Goal: Task Accomplishment & Management: Complete application form

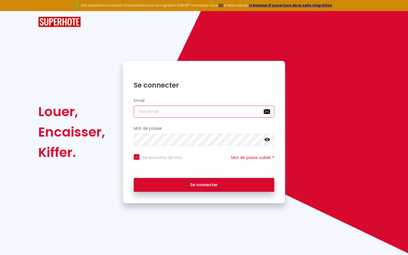
type input "s"
checkbox input "true"
type input "su"
checkbox input "true"
type input "sup"
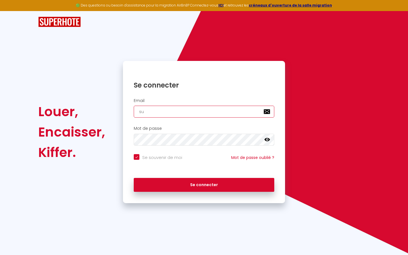
checkbox input "true"
type input "supe"
checkbox input "true"
type input "super"
checkbox input "true"
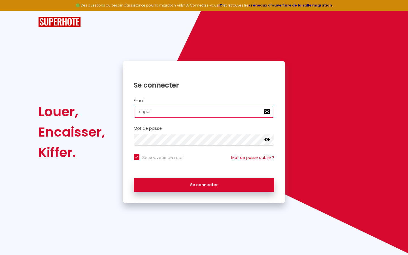
type input "superb"
checkbox input "true"
type input "superbo"
checkbox input "true"
type input "superbor"
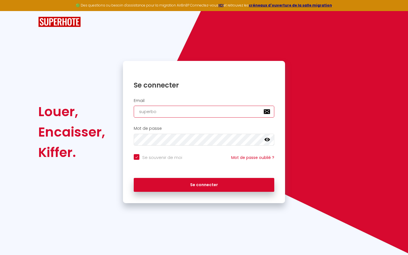
checkbox input "true"
type input "superbord"
checkbox input "true"
type input "superborde"
checkbox input "true"
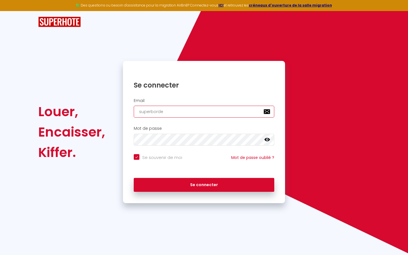
type input "superbordea"
checkbox input "true"
type input "superbordeau"
checkbox input "true"
type input "superbordeaux"
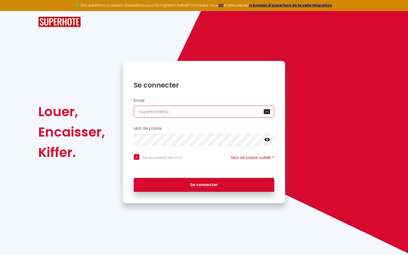
checkbox input "true"
type input "superbordeaux@"
checkbox input "true"
type input "superbordeaux@g"
checkbox input "true"
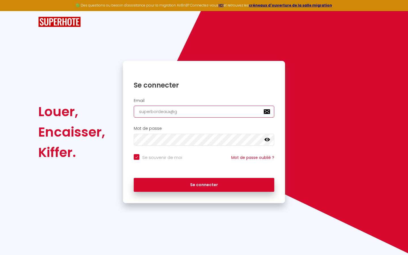
type input "superbordeaux@gm"
checkbox input "true"
type input "superbordeaux@gma"
checkbox input "true"
type input "superbordeaux@gmai"
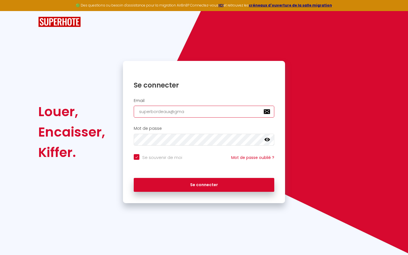
checkbox input "true"
type input "[EMAIL_ADDRESS]"
checkbox input "true"
type input "[EMAIL_ADDRESS]."
checkbox input "true"
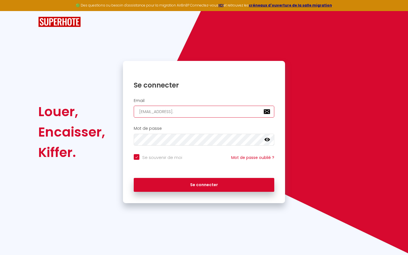
type input "superbordeaux@gmail.c"
checkbox input "true"
type input "[EMAIL_ADDRESS][DOMAIN_NAME]"
checkbox input "true"
type input "[EMAIL_ADDRESS][DOMAIN_NAME]"
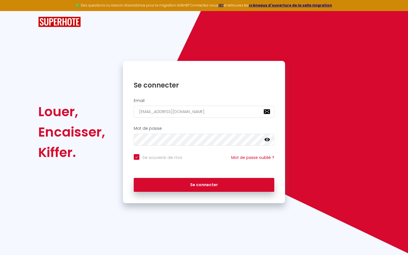
checkbox input "true"
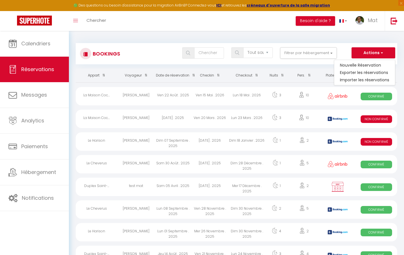
select select
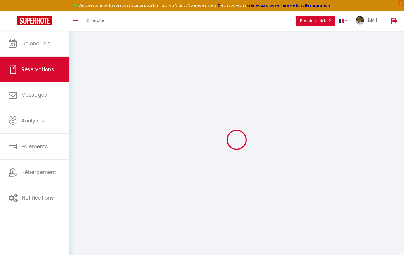
select select
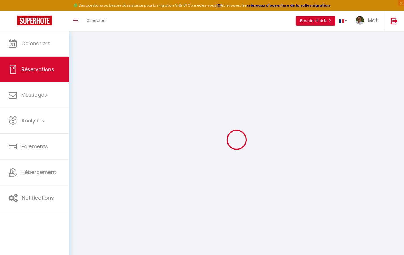
select select
checkbox input "false"
select select
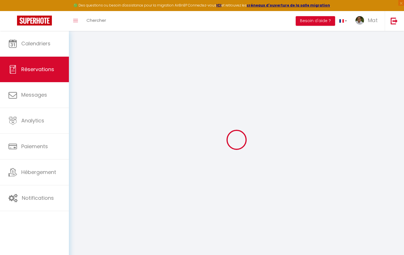
select select
checkbox input "false"
select select
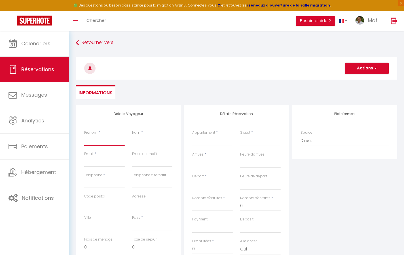
type input "T"
select select
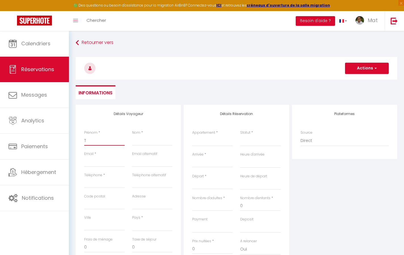
select select
checkbox input "false"
type input "Te"
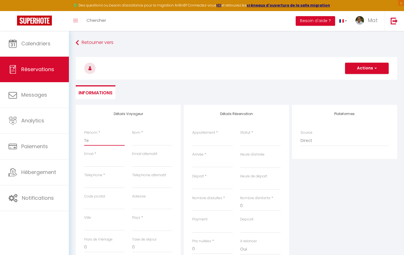
select select
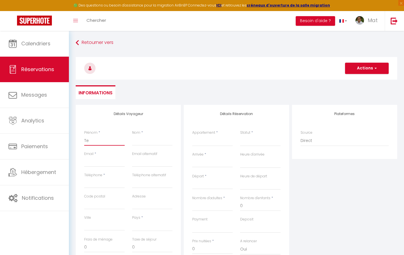
select select
checkbox input "false"
type input "Tes"
select select
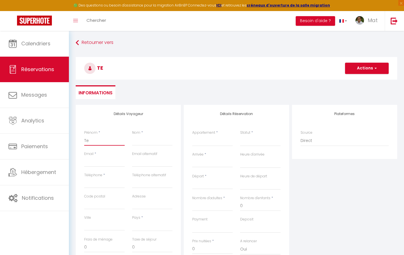
select select
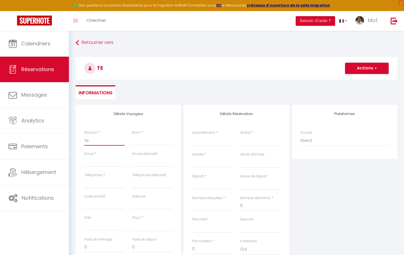
select select
checkbox input "false"
type input "Test"
select select
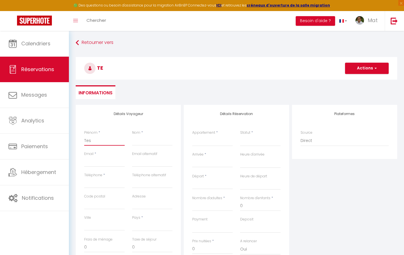
select select
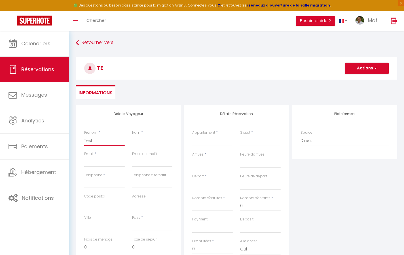
checkbox input "false"
type input "A"
select select
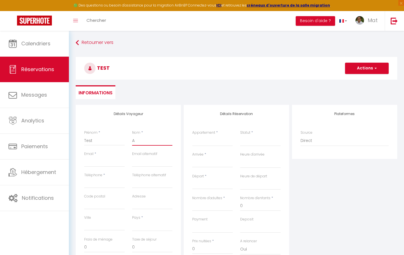
select select
checkbox input "false"
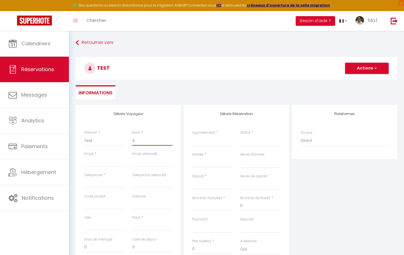
type input "Au"
select select
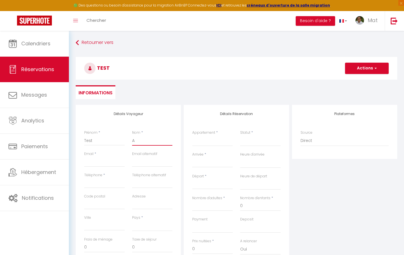
select select
checkbox input "false"
type input "Aut"
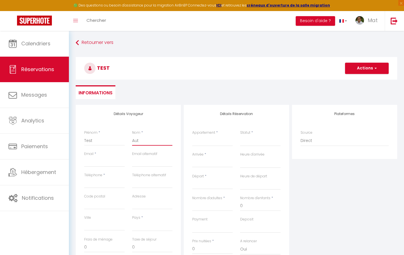
select select
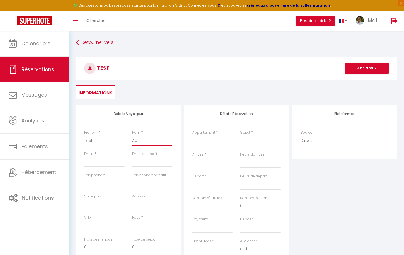
select select
checkbox input "false"
type input "Auto"
select select
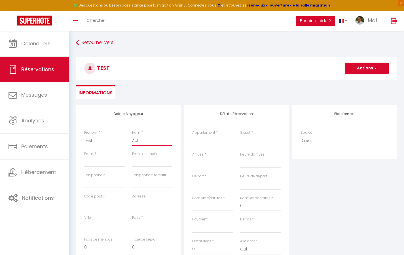
select select
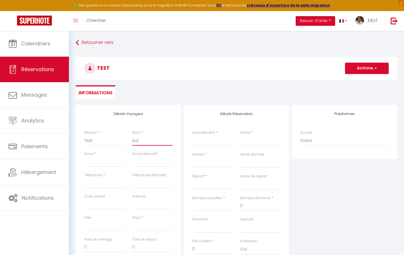
select select
checkbox input "false"
type input "[EMAIL_ADDRESS][DOMAIN_NAME]"
select select
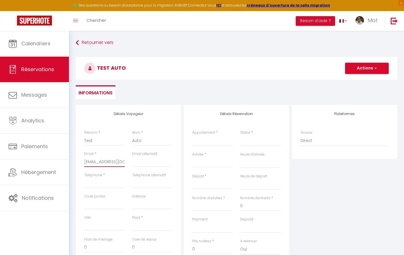
select select
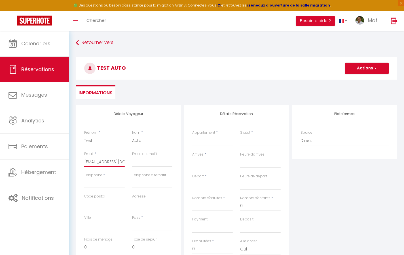
checkbox input "false"
type input "0"
select select
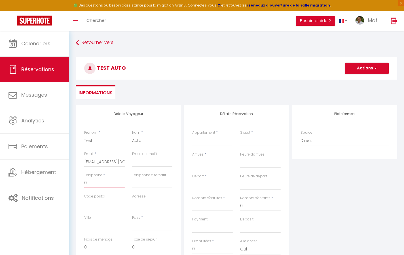
select select
checkbox input "false"
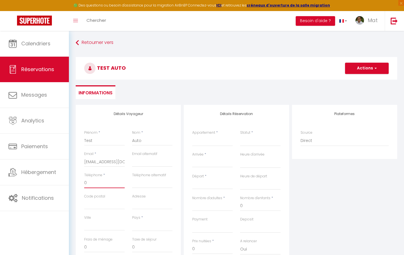
type input "06"
select select
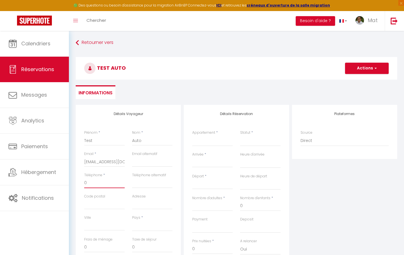
select select
checkbox input "false"
type input "060"
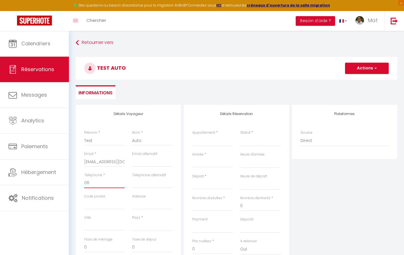
select select
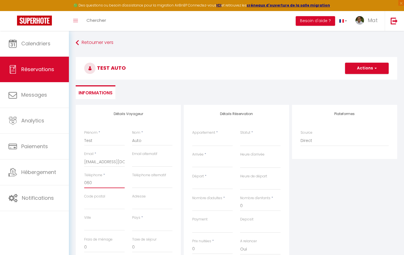
select select
checkbox input "false"
type input "0605"
select select
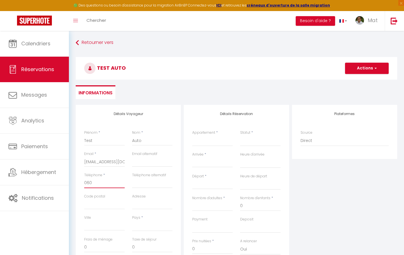
select select
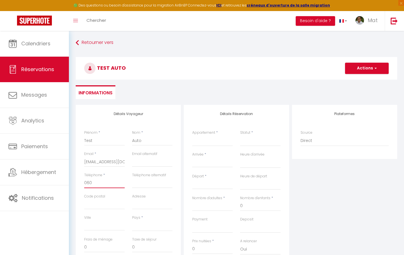
select select
checkbox input "false"
type input "06050"
select select
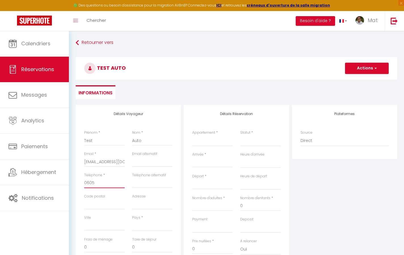
select select
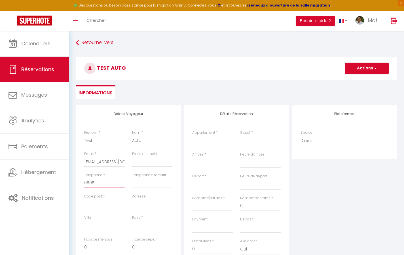
checkbox input "false"
type input "060504"
select select
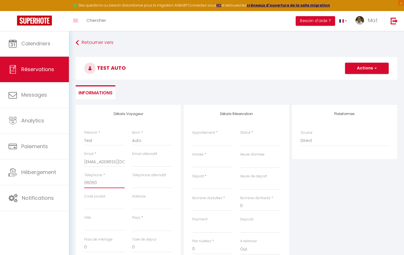
select select
checkbox input "false"
